Goal: Check status: Check status

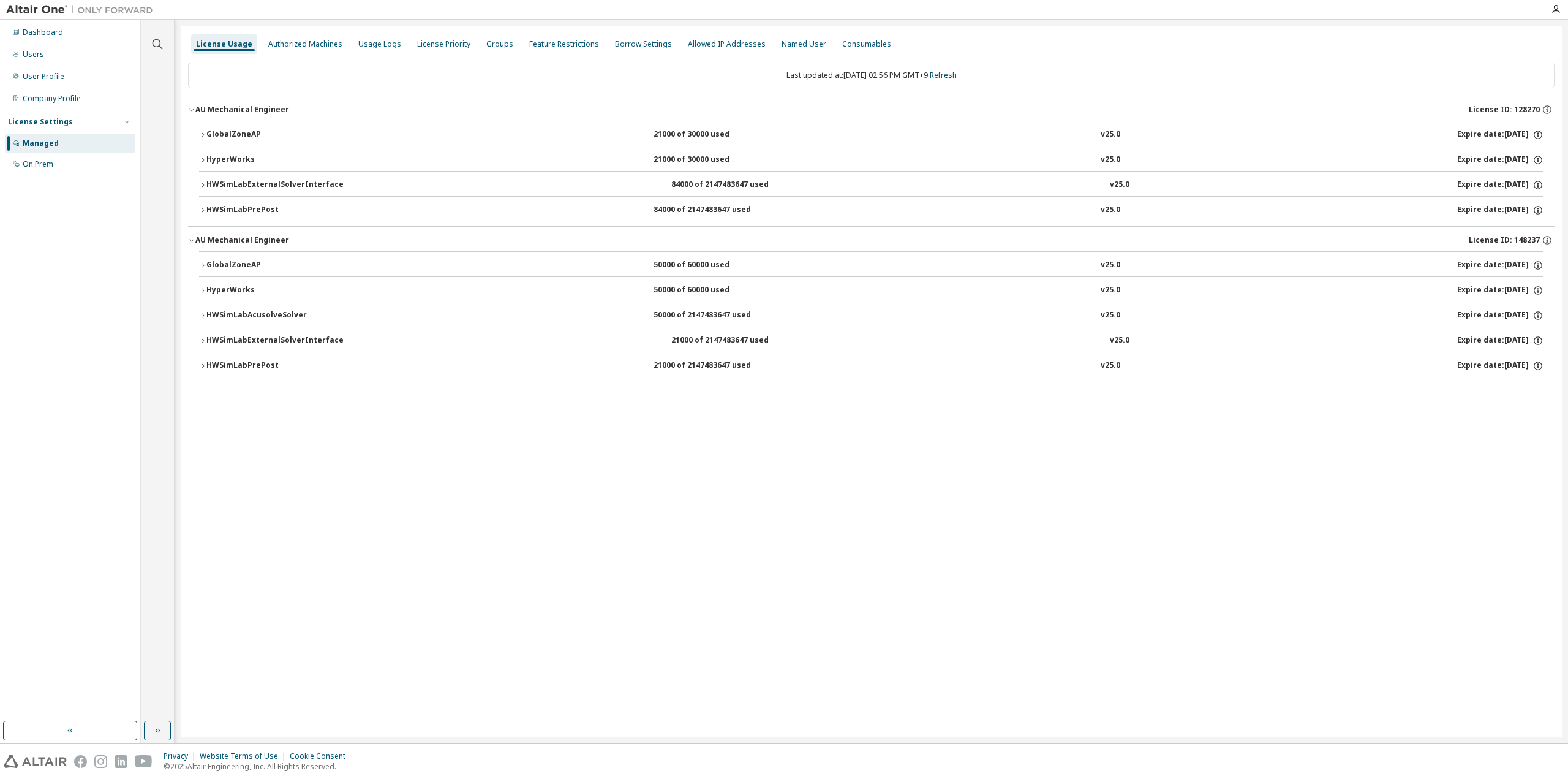
click at [957, 75] on link "Refresh" at bounding box center [943, 75] width 27 height 11
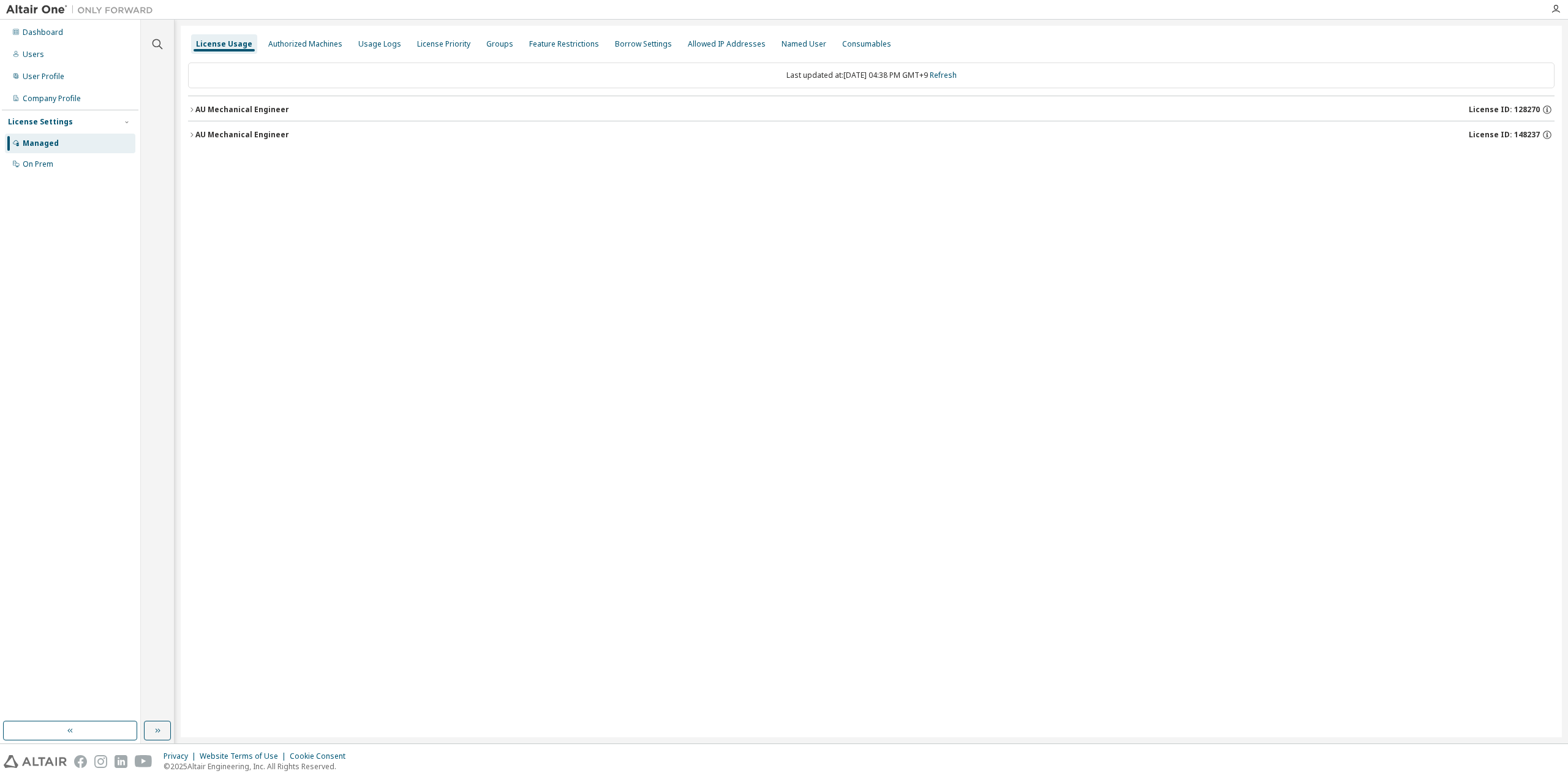
click at [201, 113] on div "AU Mechanical Engineer" at bounding box center [242, 110] width 94 height 10
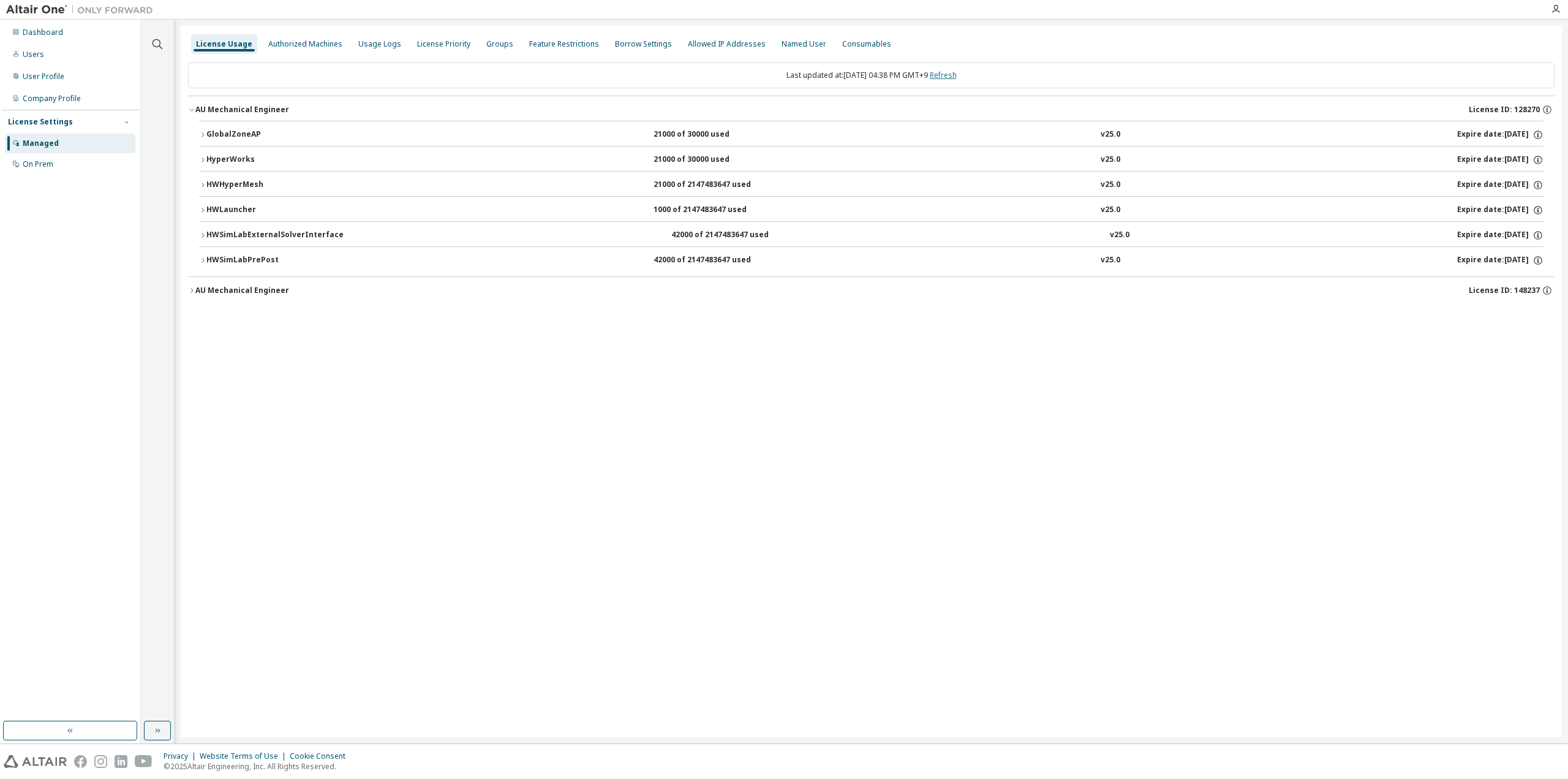
click at [957, 78] on link "Refresh" at bounding box center [943, 75] width 27 height 11
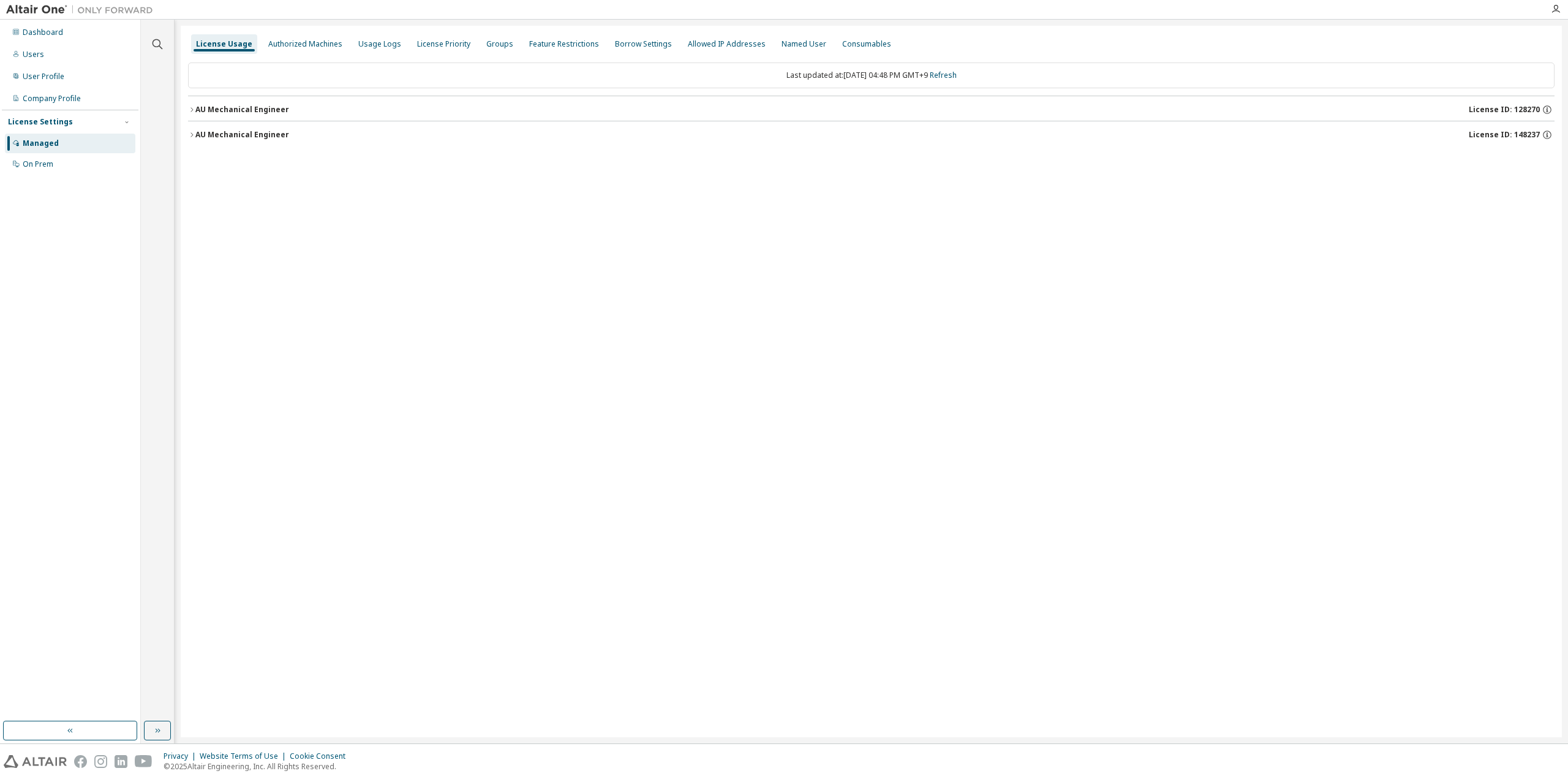
click at [216, 135] on div "AU Mechanical Engineer" at bounding box center [242, 134] width 94 height 10
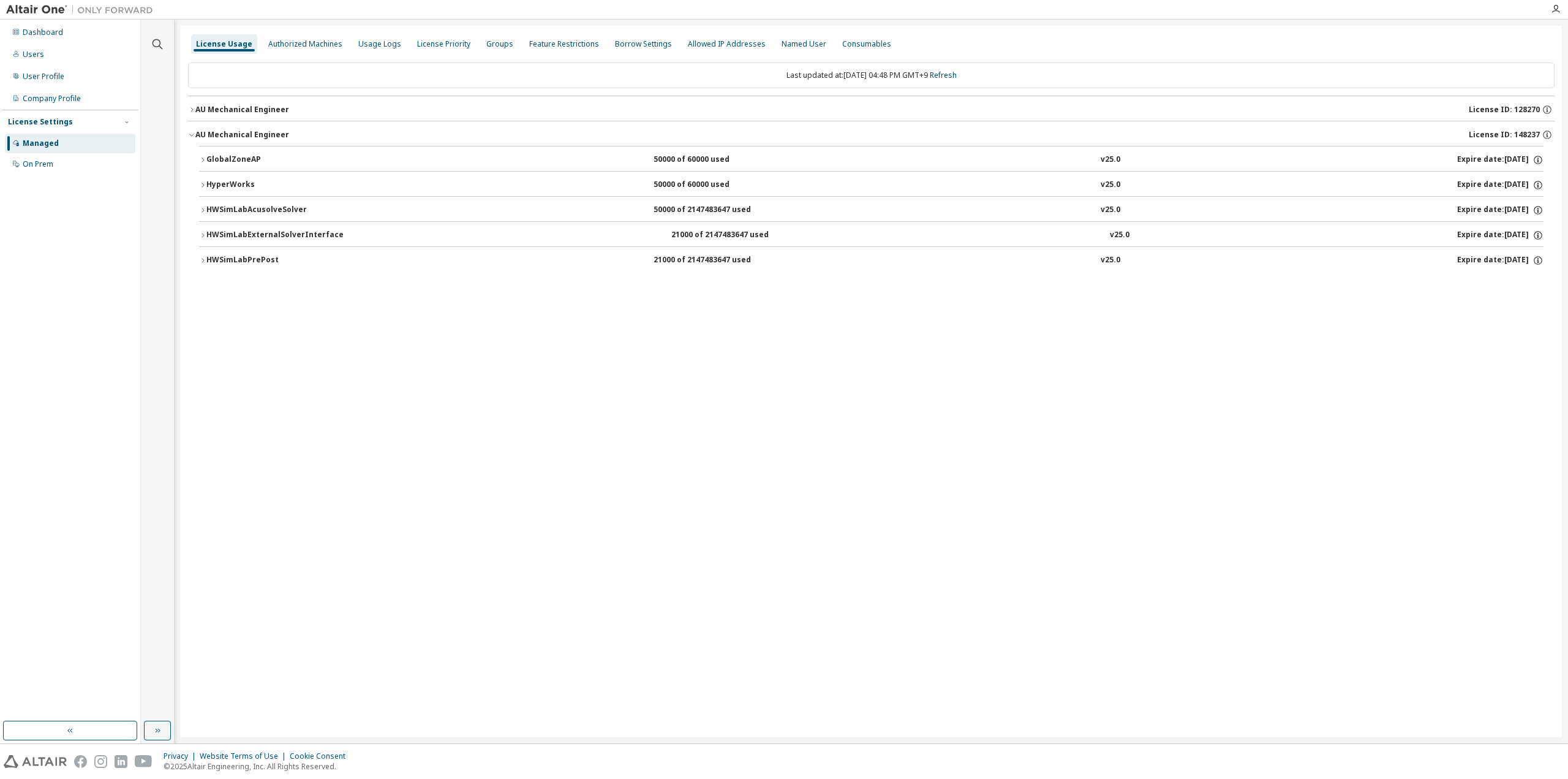
click at [251, 111] on div "AU Mechanical Engineer" at bounding box center [242, 110] width 94 height 10
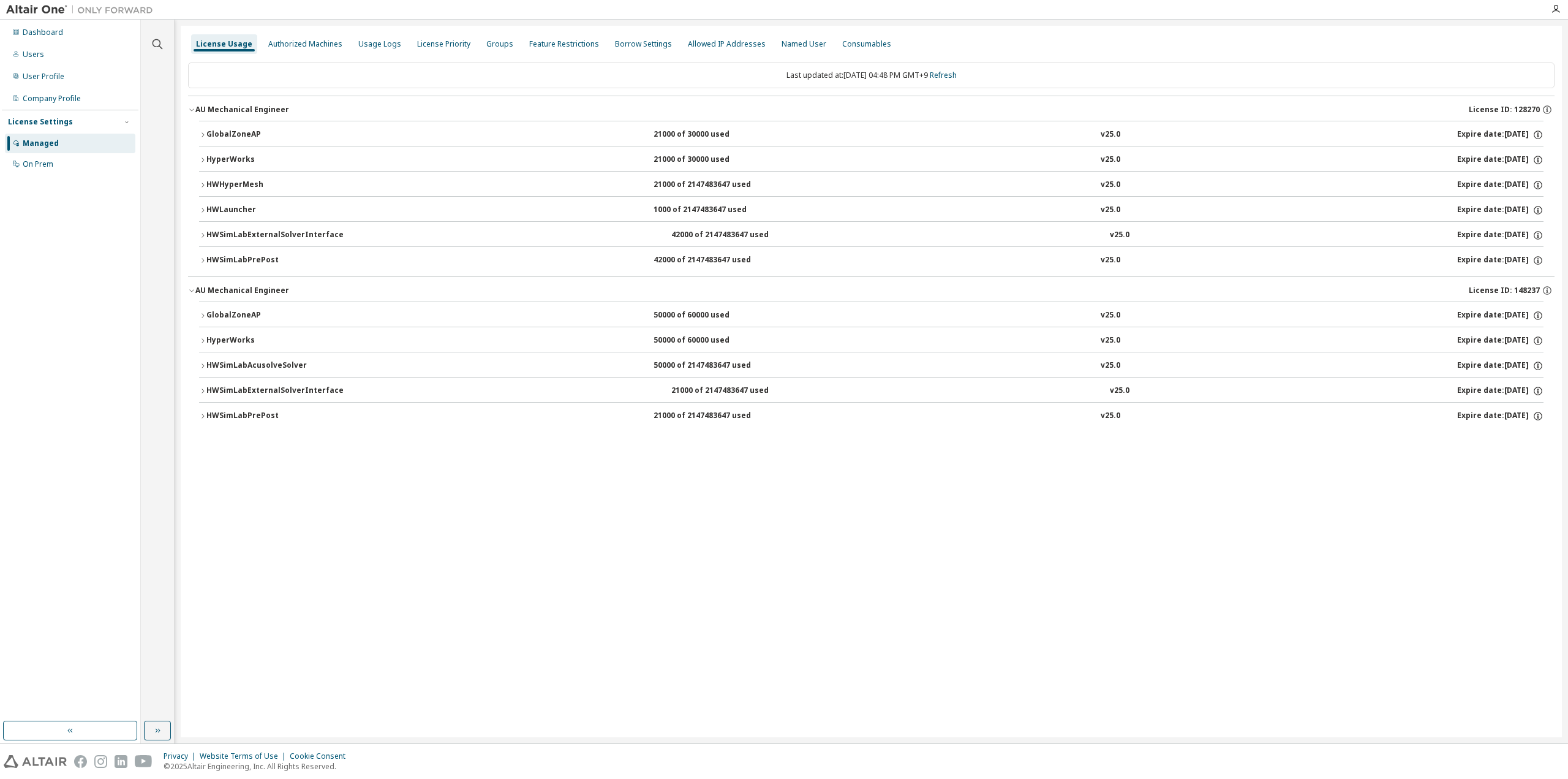
click at [731, 543] on div "License Usage Authorized Machines Usage Logs License Priority Groups Feature Re…" at bounding box center [871, 381] width 1381 height 711
click at [796, 612] on div "License Usage Authorized Machines Usage Logs License Priority Groups Feature Re…" at bounding box center [871, 381] width 1381 height 711
click at [949, 74] on link "Refresh" at bounding box center [943, 75] width 27 height 11
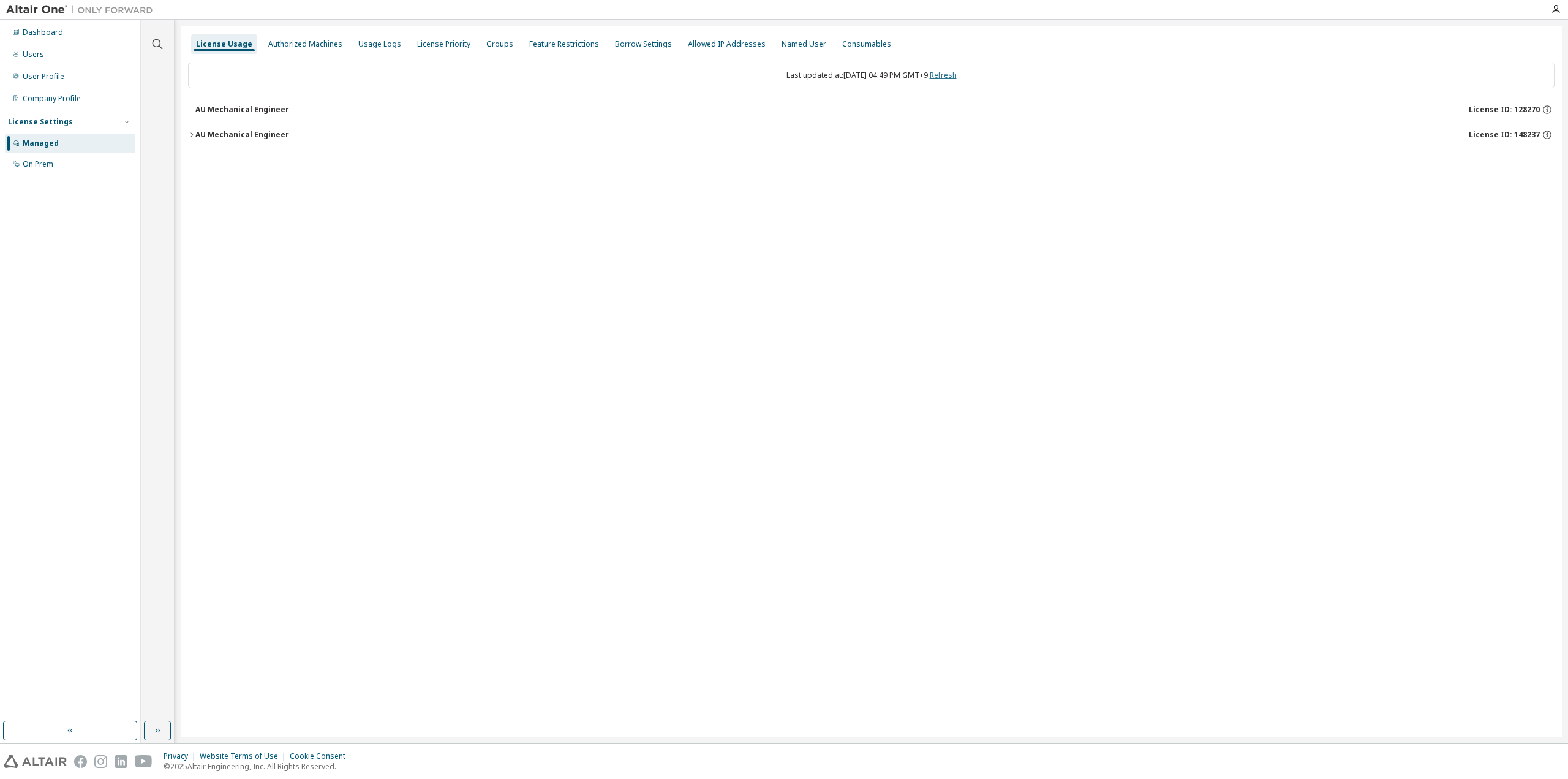
click at [949, 74] on link "Refresh" at bounding box center [943, 75] width 27 height 11
click at [957, 79] on link "Refresh" at bounding box center [943, 75] width 27 height 11
click at [197, 105] on div "AU Mechanical Engineer" at bounding box center [242, 110] width 94 height 10
click at [212, 149] on button "HWOptiStructFEA 57000 of 2147483647 used v25.0 Expire date: [DATE]" at bounding box center [871, 160] width 1344 height 27
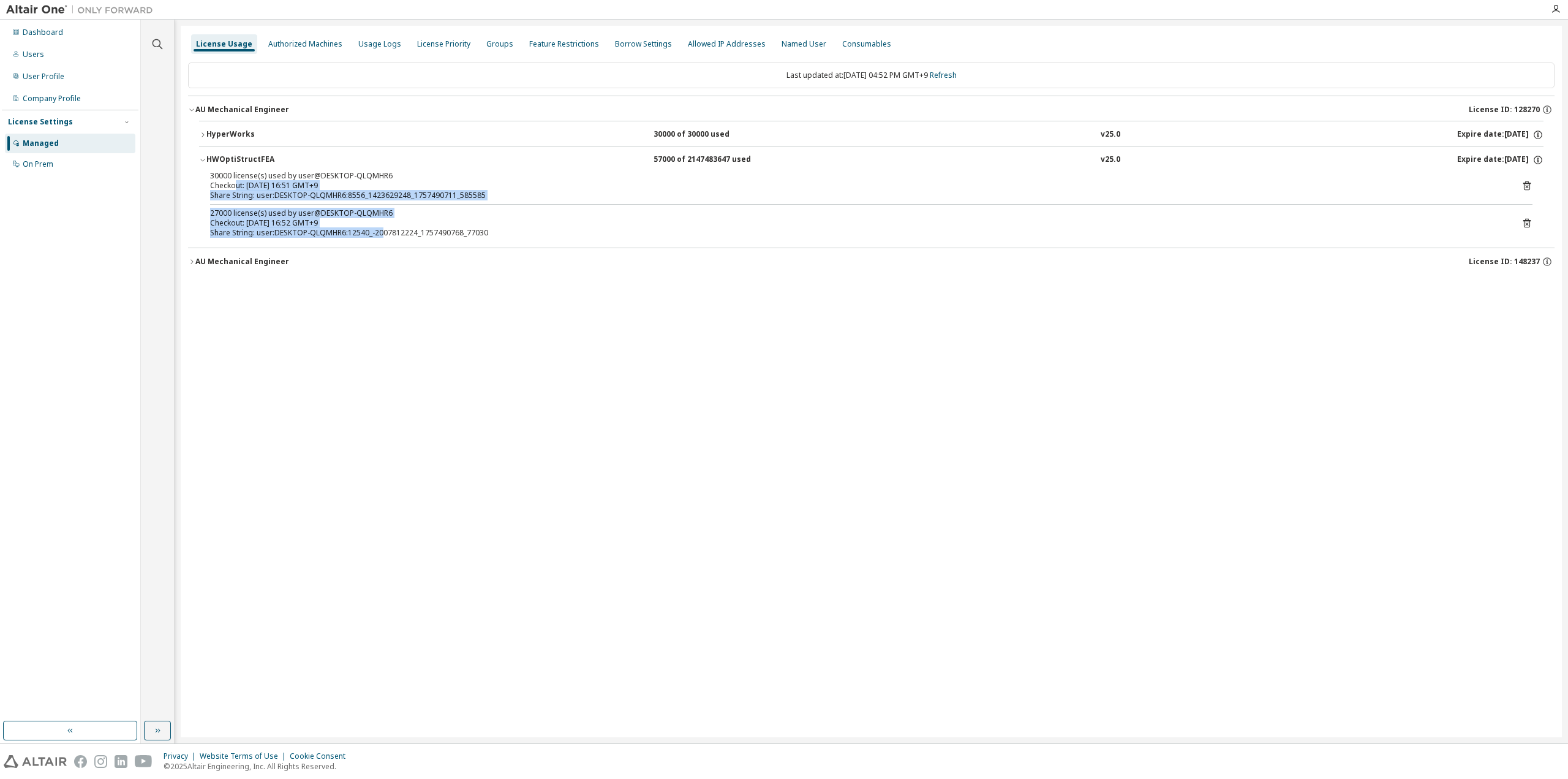
drag, startPoint x: 233, startPoint y: 188, endPoint x: 379, endPoint y: 239, distance: 154.7
click at [379, 239] on div "30000 license(s) used by user@DESKTOP-QLQMHR6 Checkout: [DATE] 16:51 GMT+9 Shar…" at bounding box center [871, 207] width 1344 height 72
drag, startPoint x: 359, startPoint y: 232, endPoint x: 210, endPoint y: 175, distance: 159.5
click at [210, 175] on div "30000 license(s) used by user@DESKTOP-QLQMHR6 Checkout: [DATE] 16:51 GMT+9 Shar…" at bounding box center [871, 207] width 1344 height 72
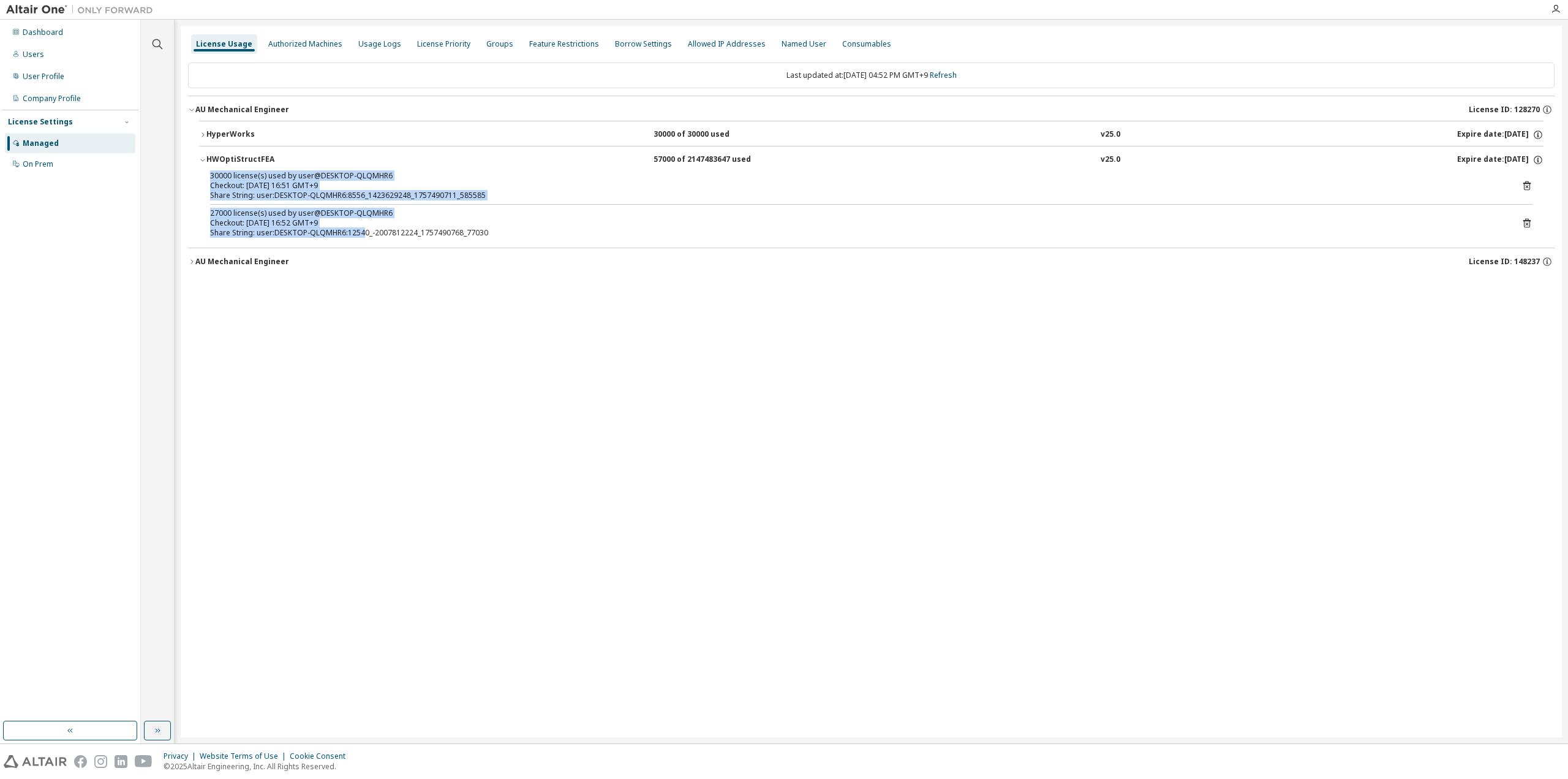
click at [272, 197] on div "Share String: user:DESKTOP-QLQMHR6:8556_1423629248_1757490711_585585" at bounding box center [856, 195] width 1293 height 10
drag, startPoint x: 262, startPoint y: 188, endPoint x: 398, endPoint y: 236, distance: 144.2
click at [398, 236] on div "30000 license(s) used by user@DESKTOP-QLQMHR6 Checkout: [DATE] 16:51 GMT+9 Shar…" at bounding box center [871, 207] width 1344 height 72
click at [398, 236] on div "Share String: user:DESKTOP-QLQMHR6:12540_-2007812224_1757490768_77030" at bounding box center [856, 233] width 1293 height 10
drag, startPoint x: 364, startPoint y: 227, endPoint x: 232, endPoint y: 175, distance: 141.9
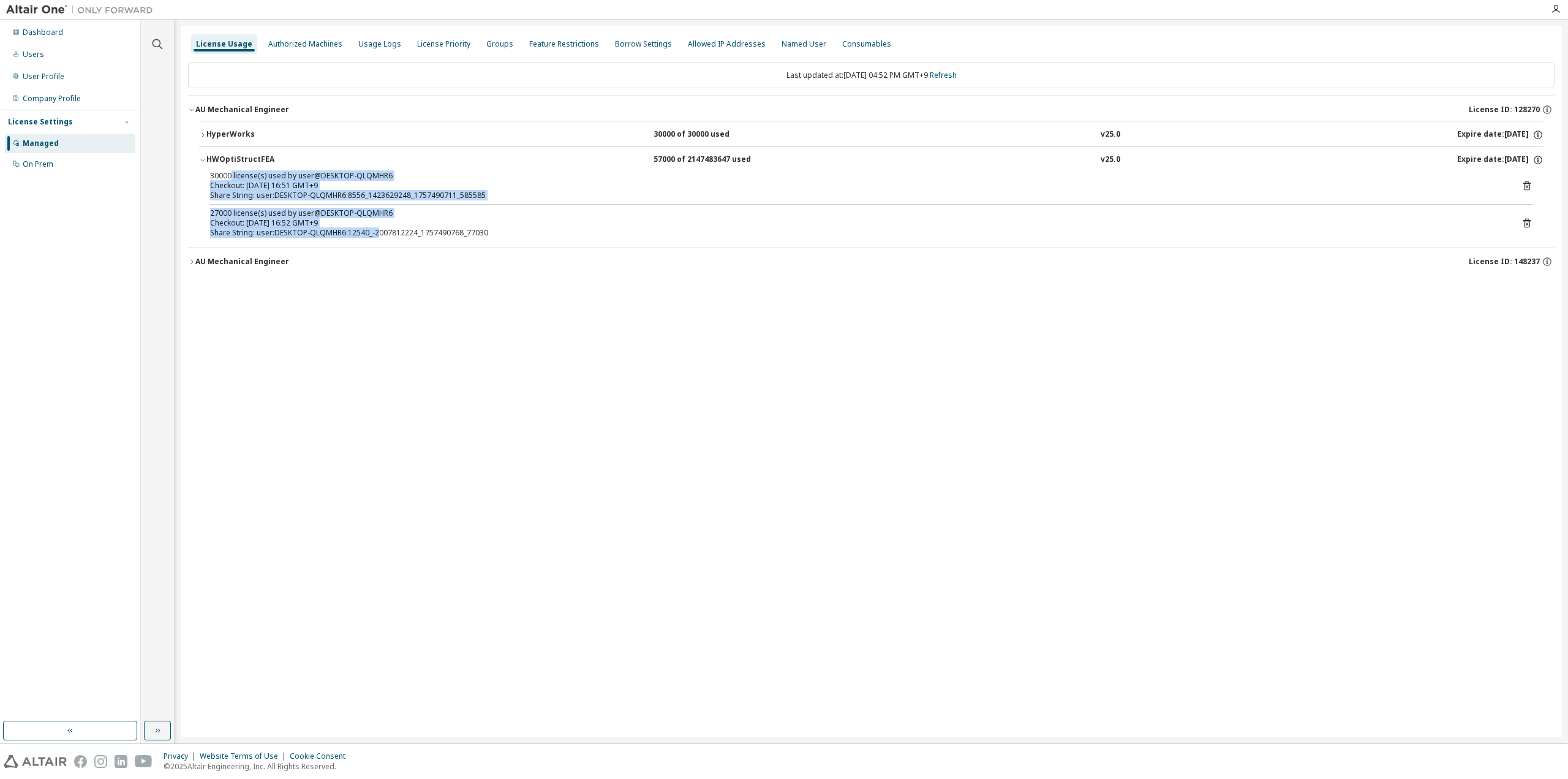
click at [232, 175] on div "30000 license(s) used by user@DESKTOP-QLQMHR6 Checkout: [DATE] 16:51 GMT+9 Shar…" at bounding box center [871, 207] width 1344 height 72
click at [232, 175] on div "30000 license(s) used by user@DESKTOP-QLQMHR6" at bounding box center [856, 176] width 1293 height 10
click at [240, 130] on div "HyperWorks" at bounding box center [261, 134] width 110 height 11
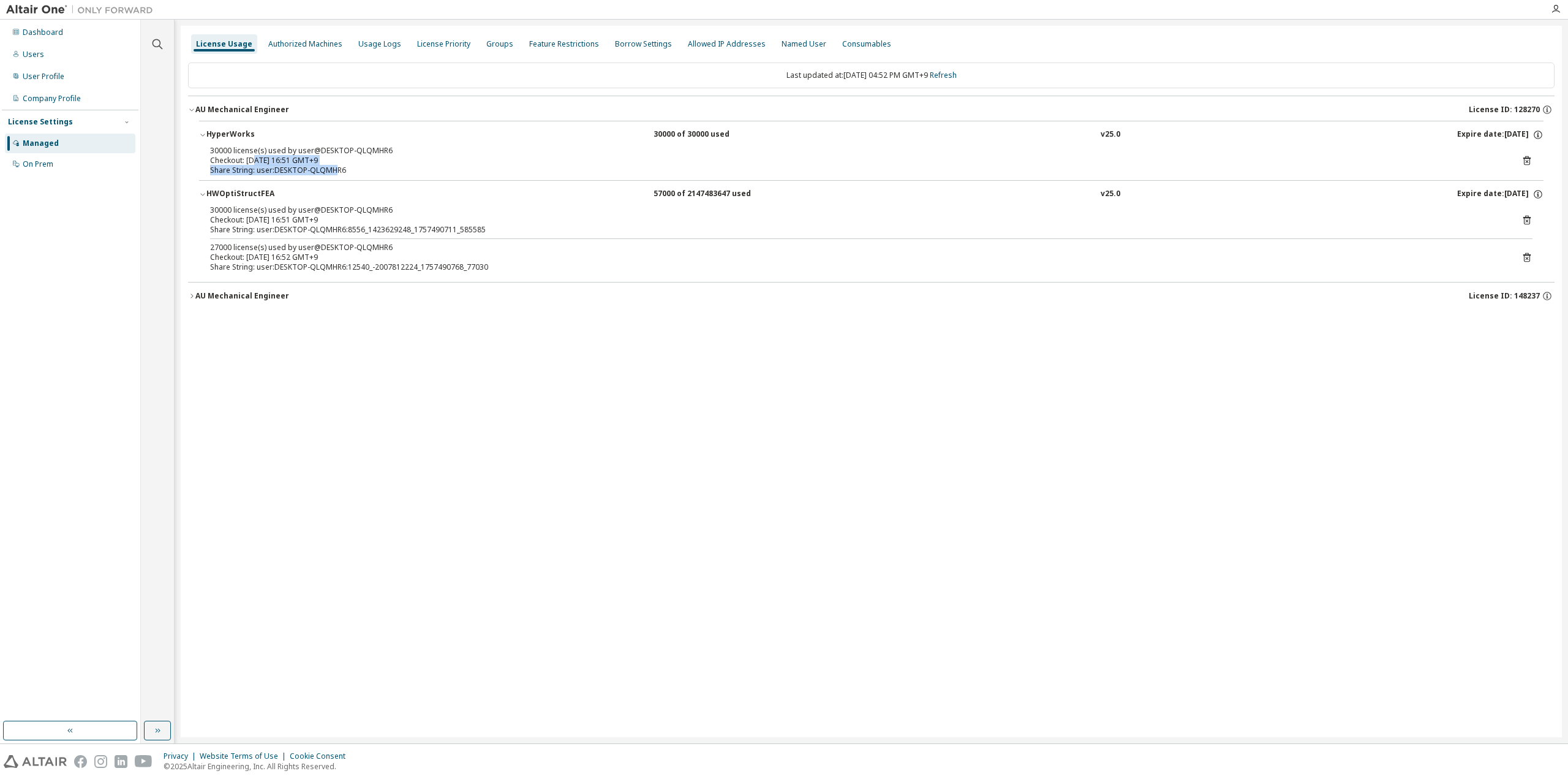
drag, startPoint x: 257, startPoint y: 158, endPoint x: 334, endPoint y: 176, distance: 79.1
click at [334, 176] on div "30000 license(s) used by user@DESKTOP-QLQMHR6 Checkout: [DATE] 16:51 GMT+9 Shar…" at bounding box center [871, 163] width 1344 height 35
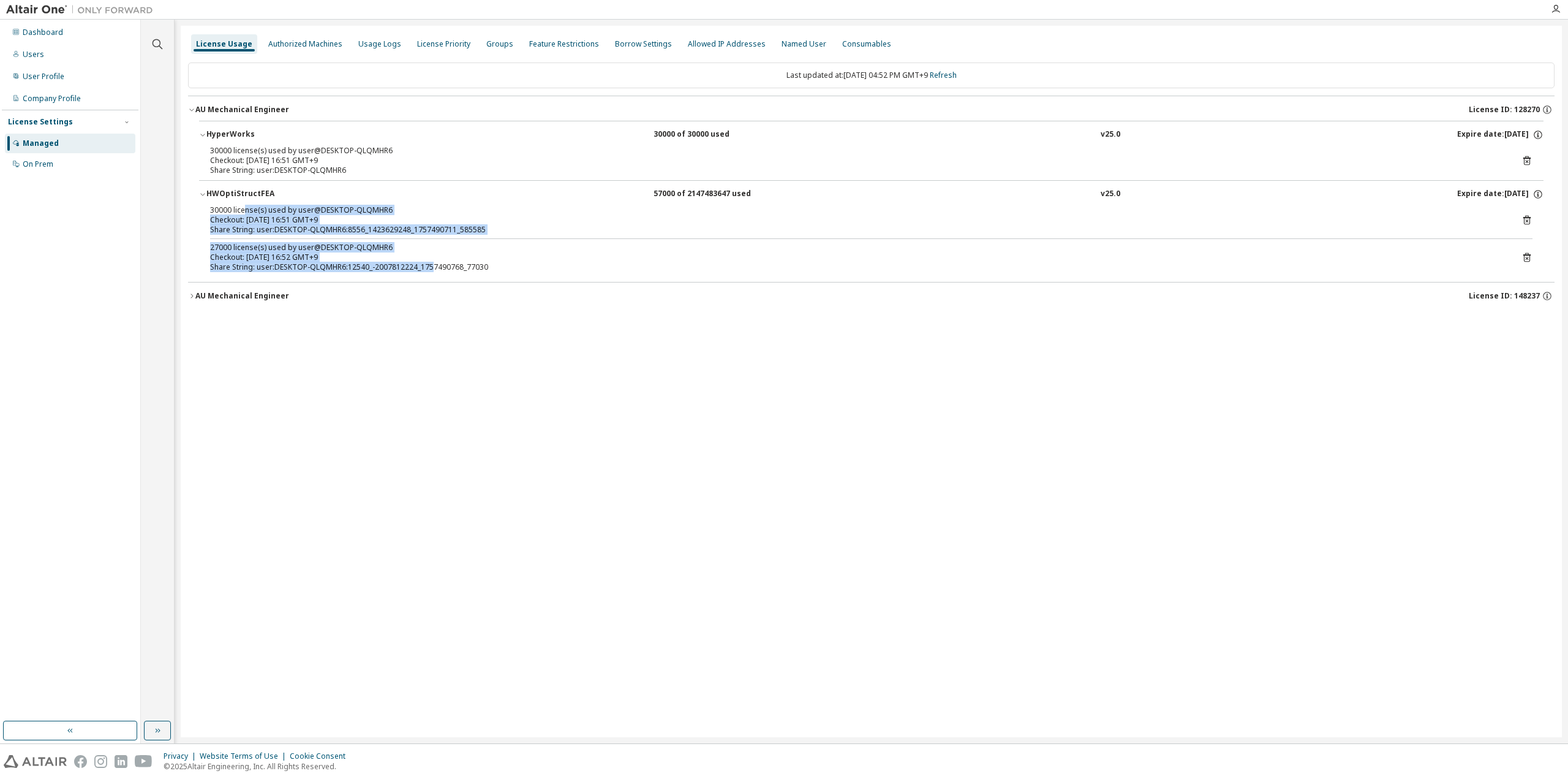
drag, startPoint x: 245, startPoint y: 209, endPoint x: 429, endPoint y: 269, distance: 193.5
click at [429, 269] on div "30000 license(s) used by user@DESKTOP-QLQMHR6 Checkout: [DATE] 16:51 GMT+9 Shar…" at bounding box center [871, 241] width 1344 height 72
click at [429, 269] on div "Share String: user:DESKTOP-QLQMHR6:12540_-2007812224_1757490768_77030" at bounding box center [856, 266] width 1293 height 10
drag, startPoint x: 403, startPoint y: 268, endPoint x: 229, endPoint y: 214, distance: 182.2
click at [229, 214] on div "30000 license(s) used by user@DESKTOP-QLQMHR6 Checkout: [DATE] 16:51 GMT+9 Shar…" at bounding box center [871, 241] width 1344 height 72
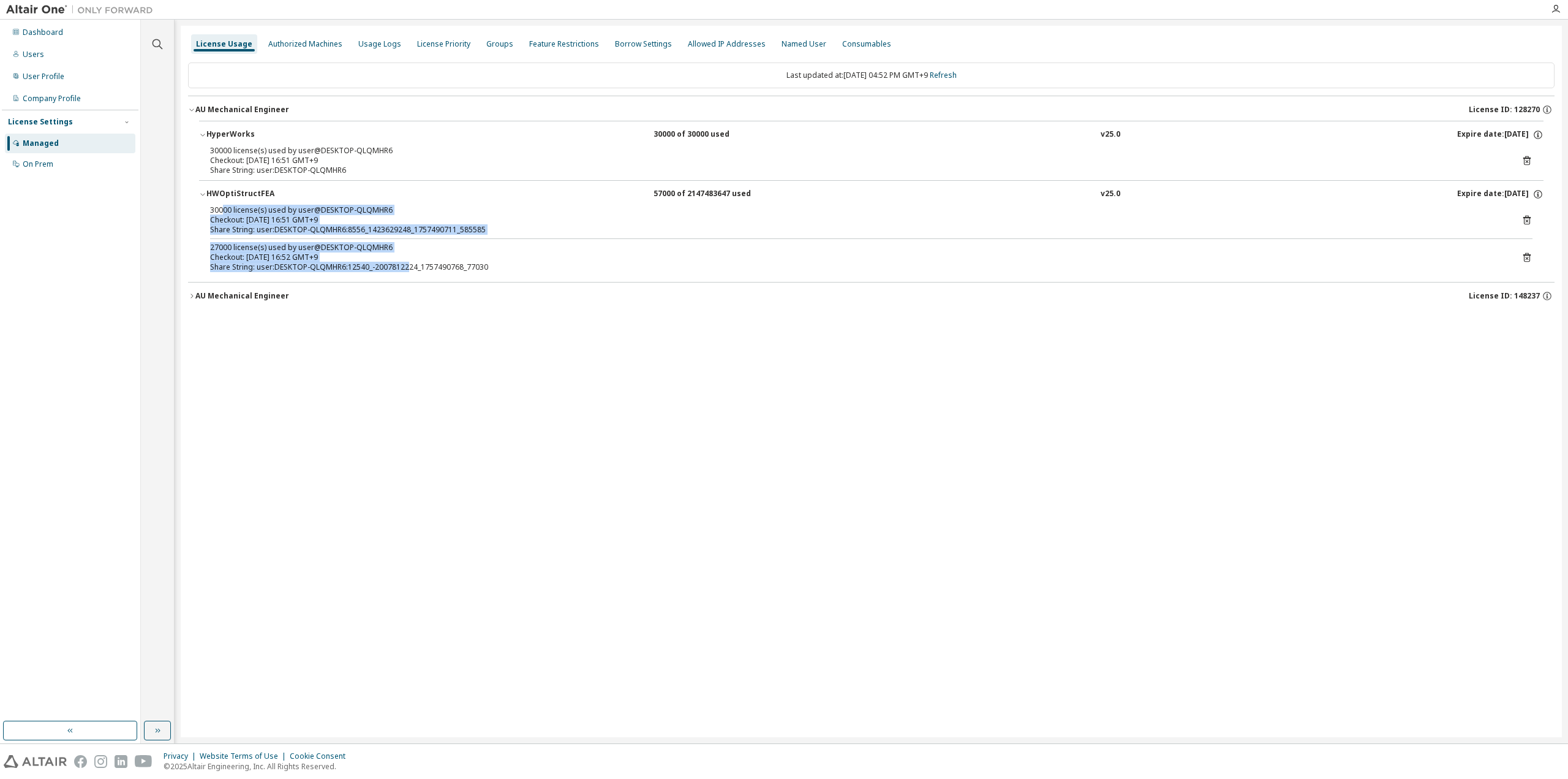
drag, startPoint x: 224, startPoint y: 212, endPoint x: 404, endPoint y: 268, distance: 188.5
click at [404, 268] on div "30000 license(s) used by user@DESKTOP-QLQMHR6 Checkout: [DATE] 16:51 GMT+9 Shar…" at bounding box center [871, 241] width 1344 height 72
click at [404, 268] on div "Share String: user:DESKTOP-QLQMHR6:12540_-2007812224_1757490768_77030" at bounding box center [856, 266] width 1293 height 10
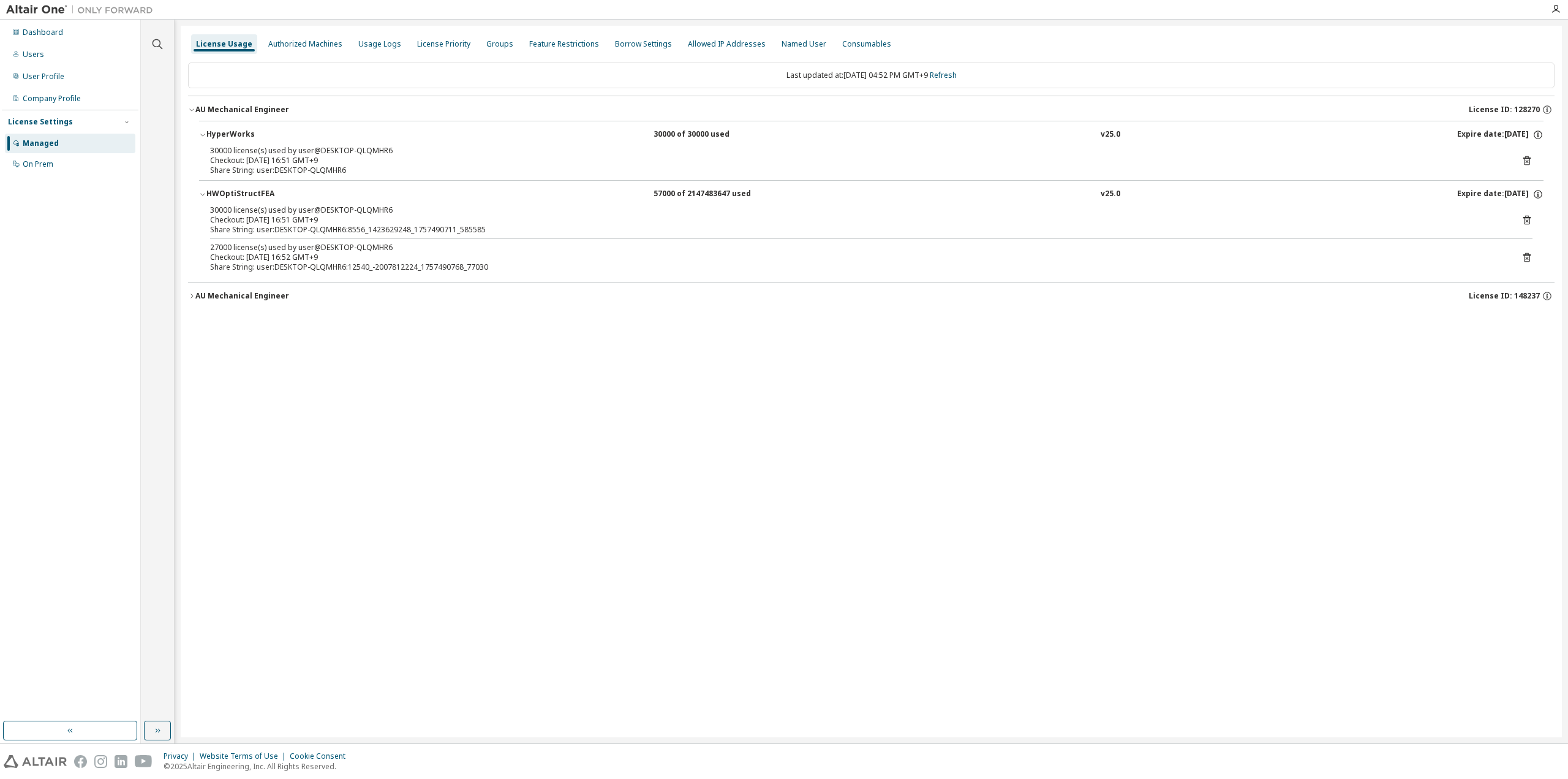
click at [935, 74] on div "Last updated at: [DATE] 04:52 PM GMT+9 Refresh" at bounding box center [871, 75] width 1366 height 26
click at [952, 80] on link "Refresh" at bounding box center [943, 75] width 27 height 11
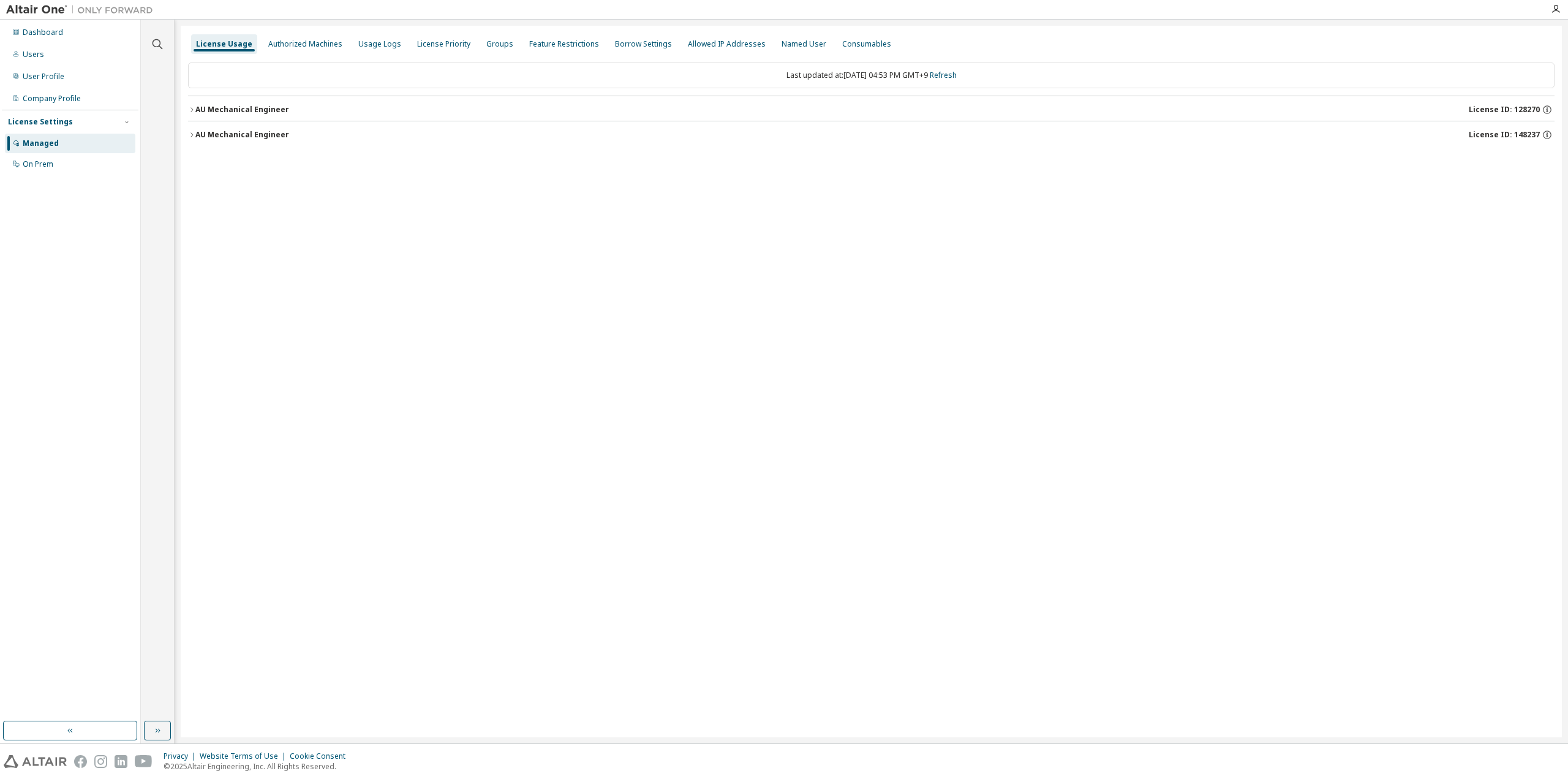
click at [212, 108] on div "AU Mechanical Engineer" at bounding box center [242, 110] width 94 height 10
click at [213, 132] on div "HyperWorks" at bounding box center [261, 134] width 110 height 11
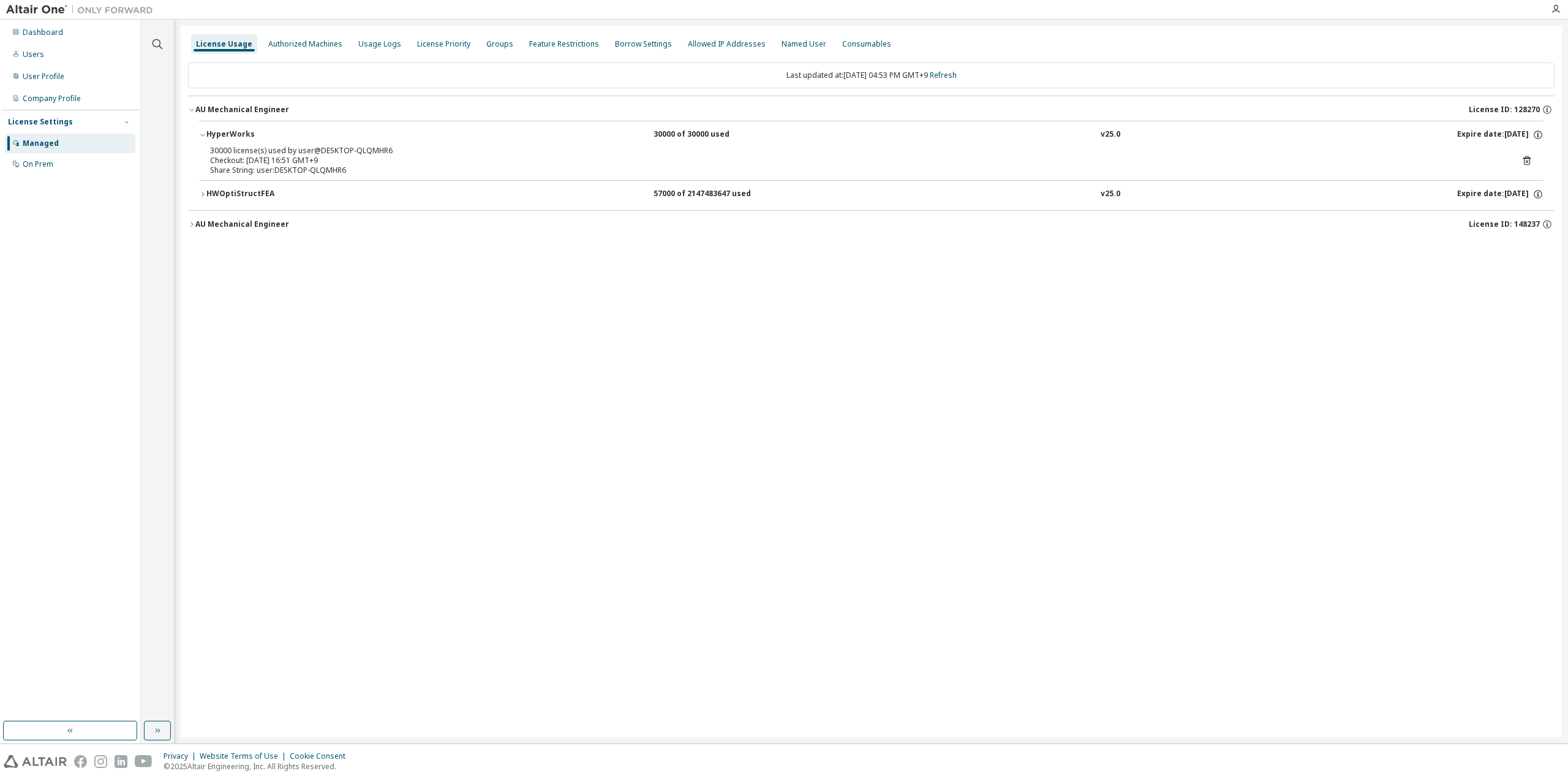
click at [575, 462] on div "License Usage Authorized Machines Usage Logs License Priority Groups Feature Re…" at bounding box center [871, 381] width 1381 height 711
